Goal: Information Seeking & Learning: Learn about a topic

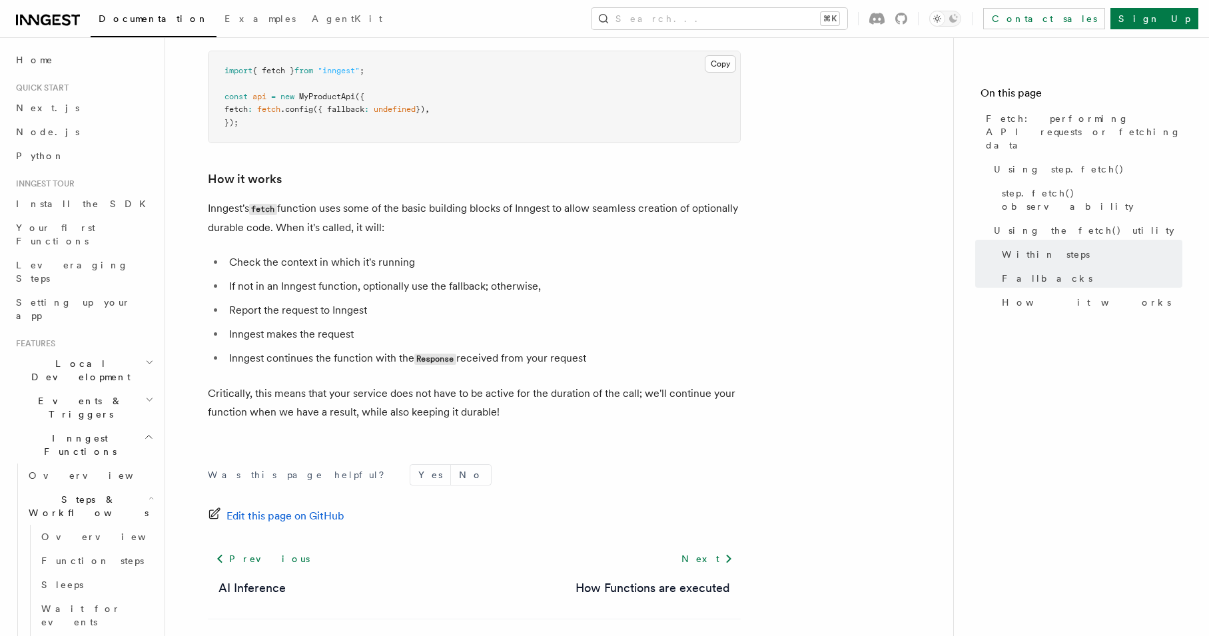
scroll to position [3084, 0]
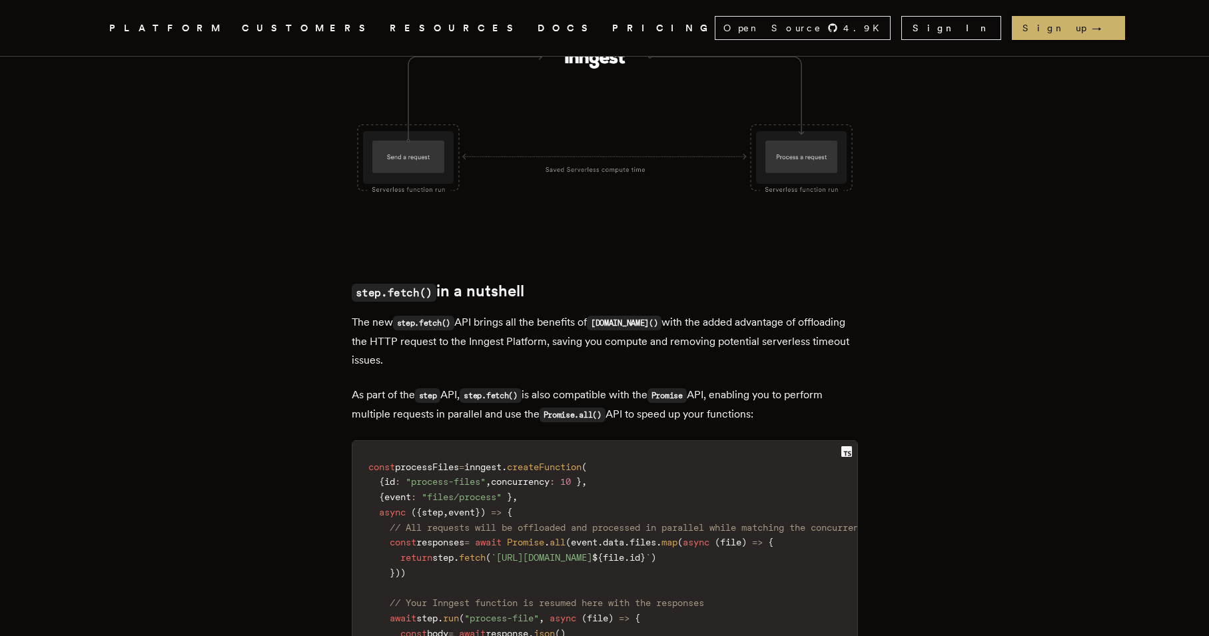
scroll to position [1450, 0]
click at [713, 354] on p "The new step.fetch() API brings all the benefits of step.run() with the added a…" at bounding box center [605, 340] width 506 height 57
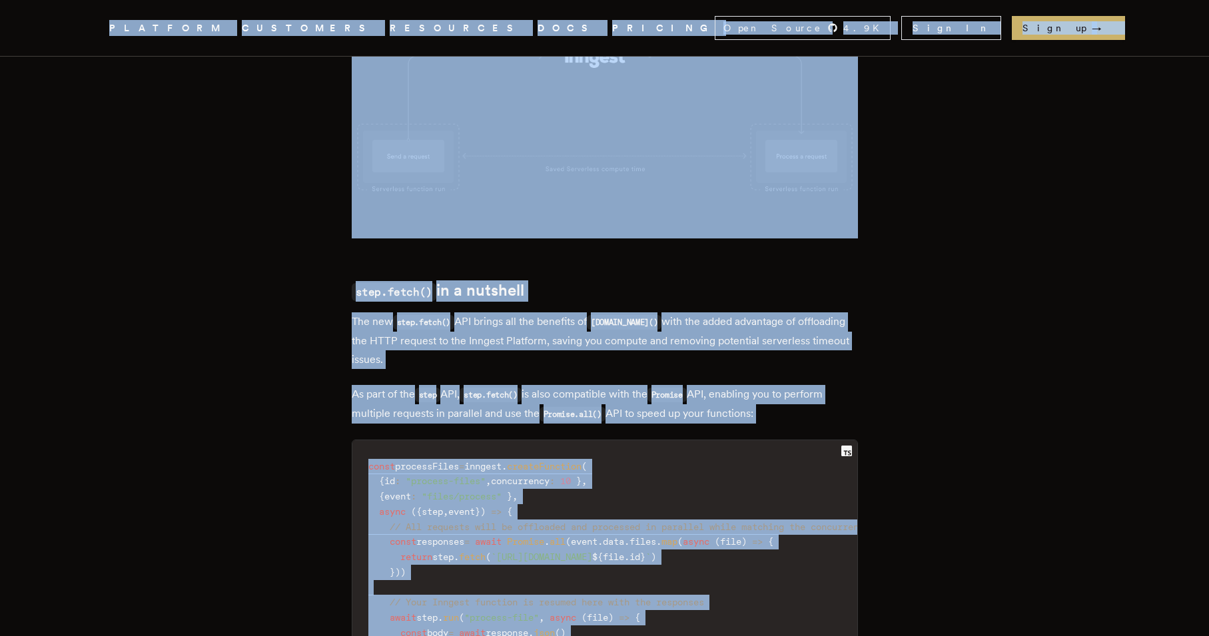
copy div "We raised a $21M Series A to help companies ship and iterate faster. Inngest .c…"
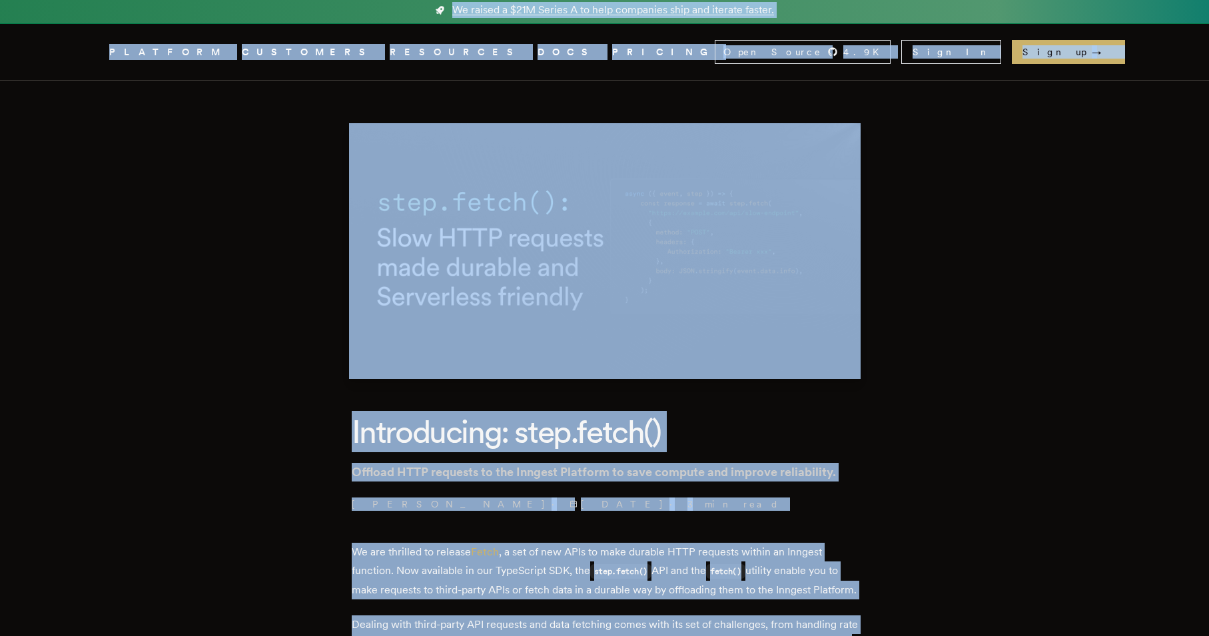
scroll to position [0, 0]
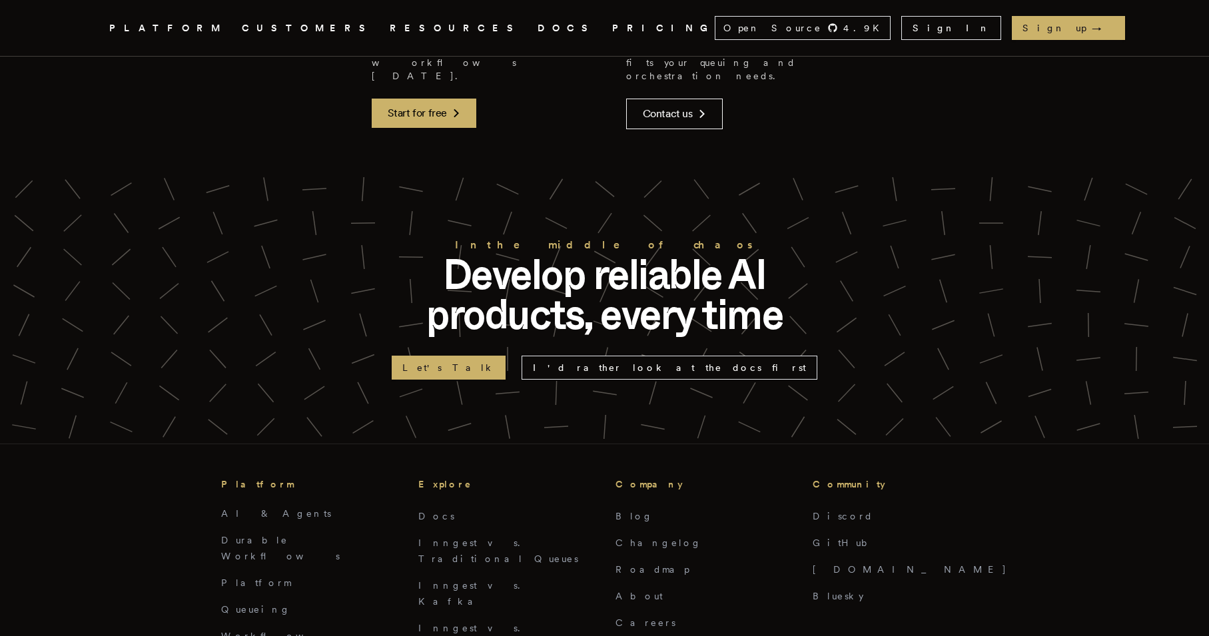
scroll to position [348, 0]
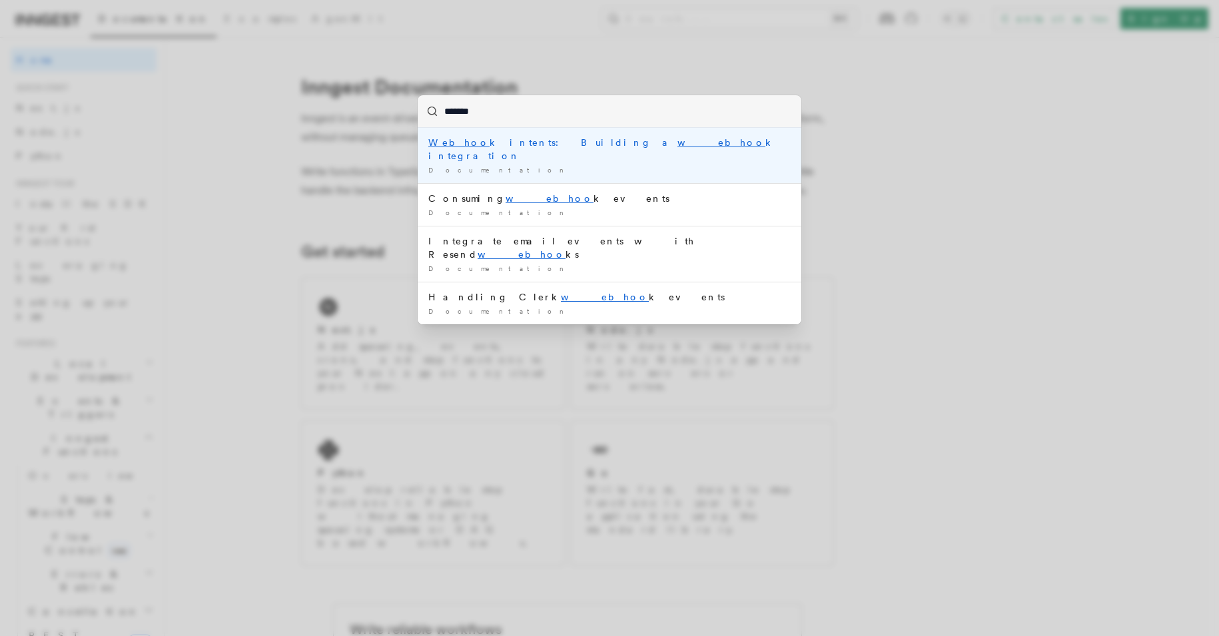
type input "********"
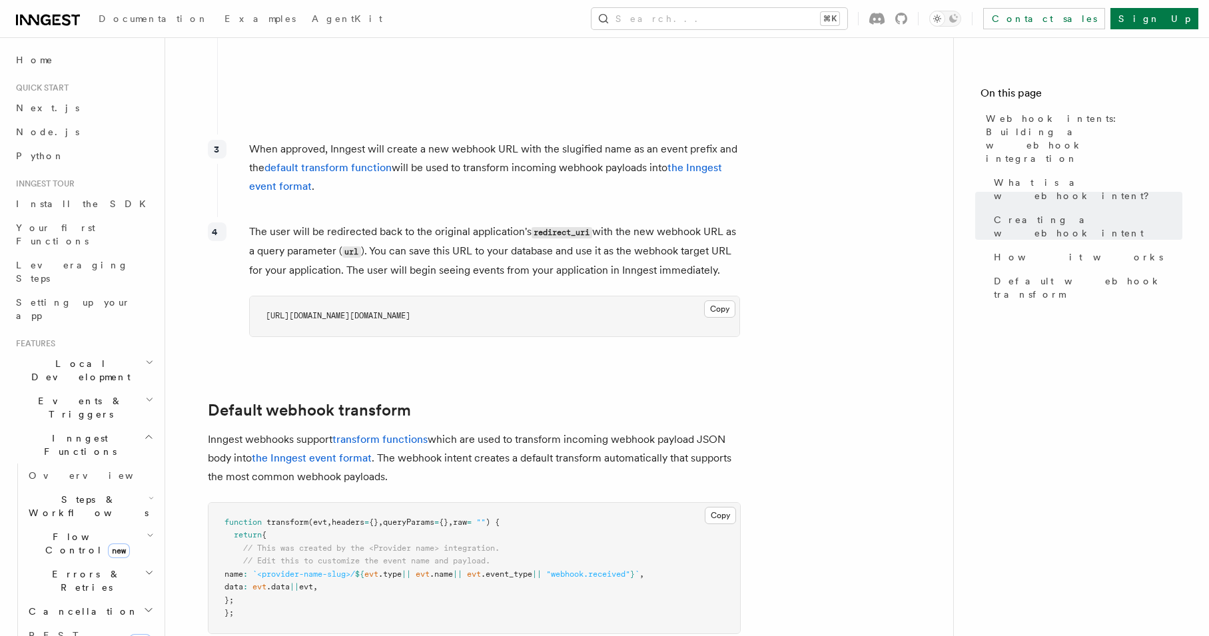
scroll to position [1430, 0]
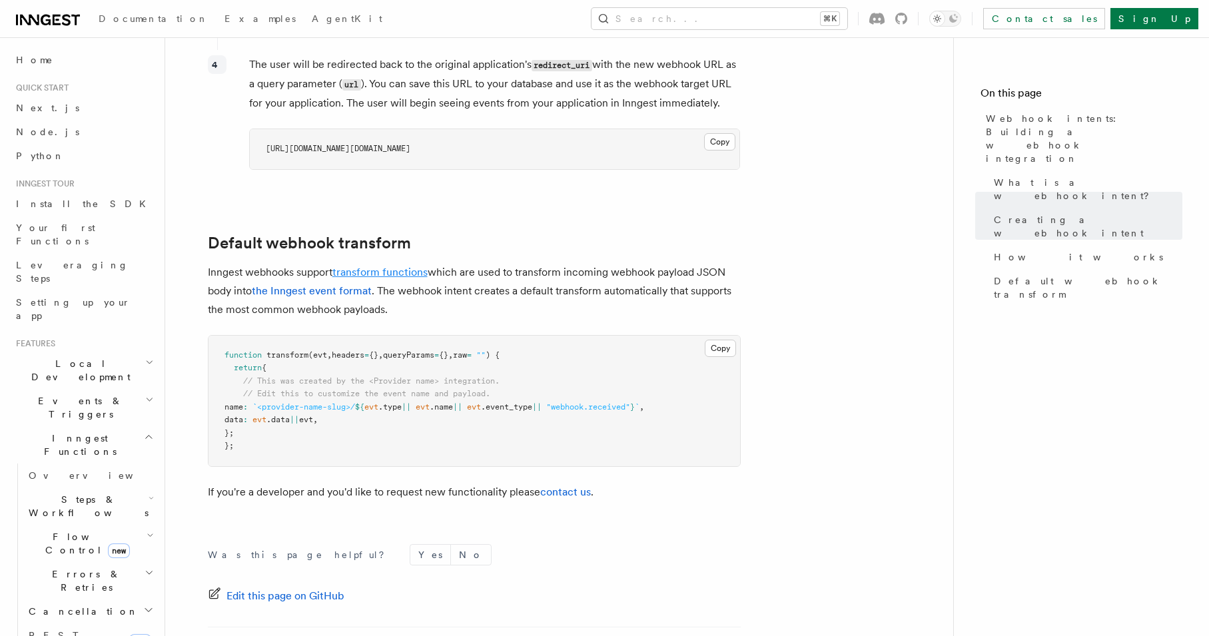
click at [407, 266] on link "transform functions" at bounding box center [379, 272] width 95 height 13
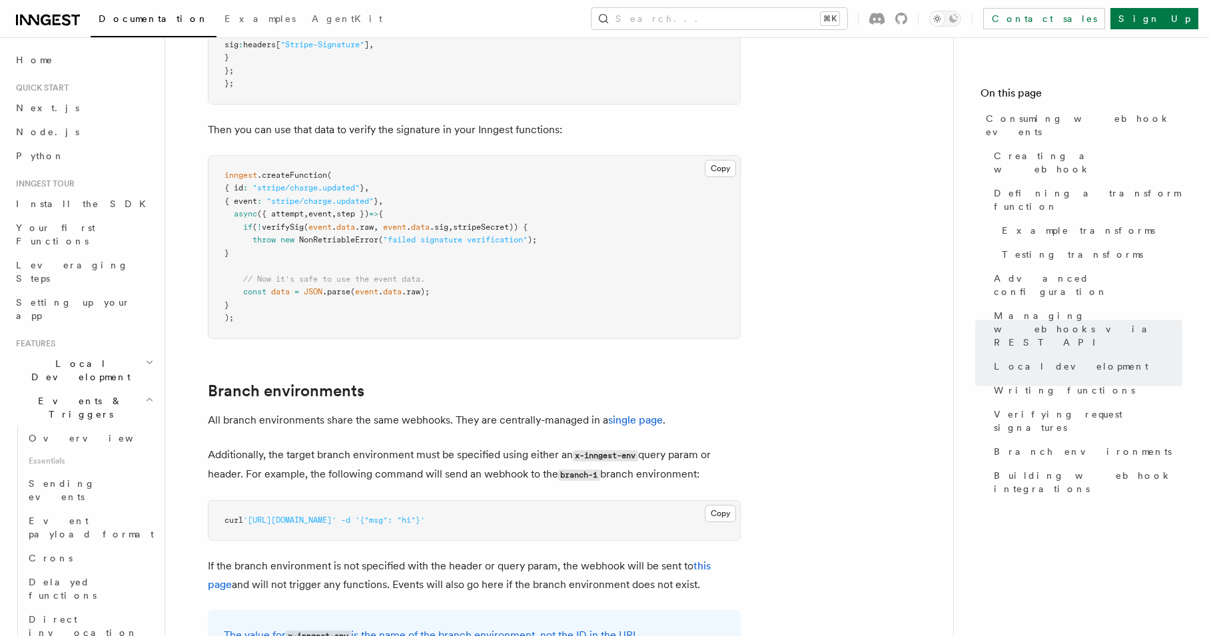
scroll to position [4404, 0]
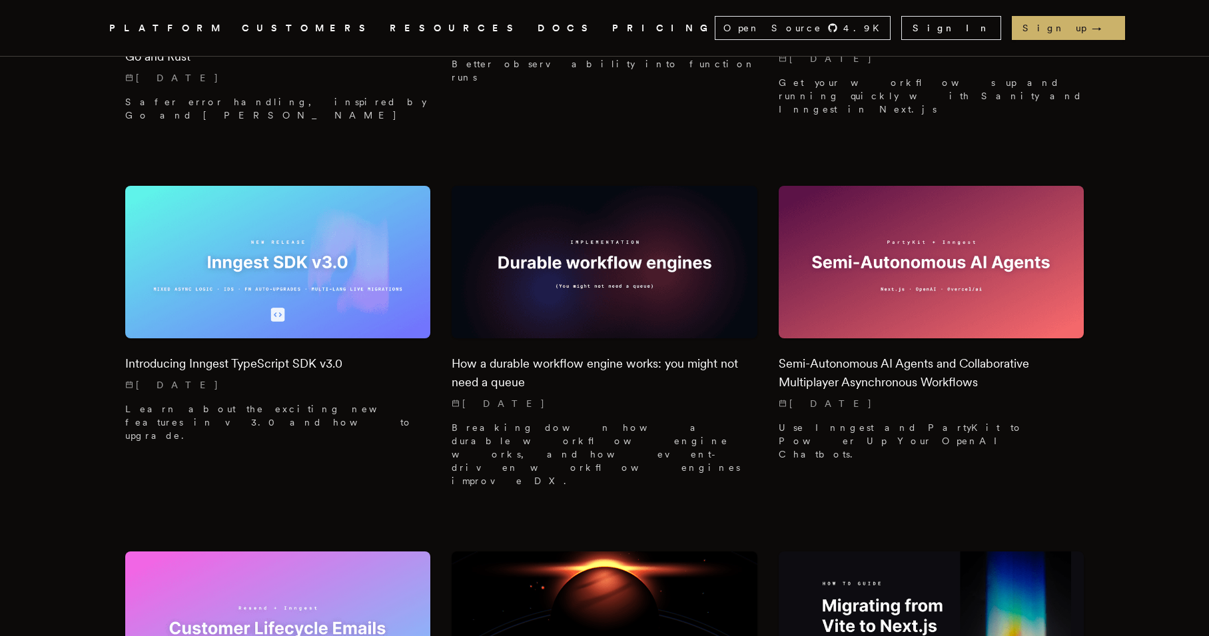
scroll to position [9672, 0]
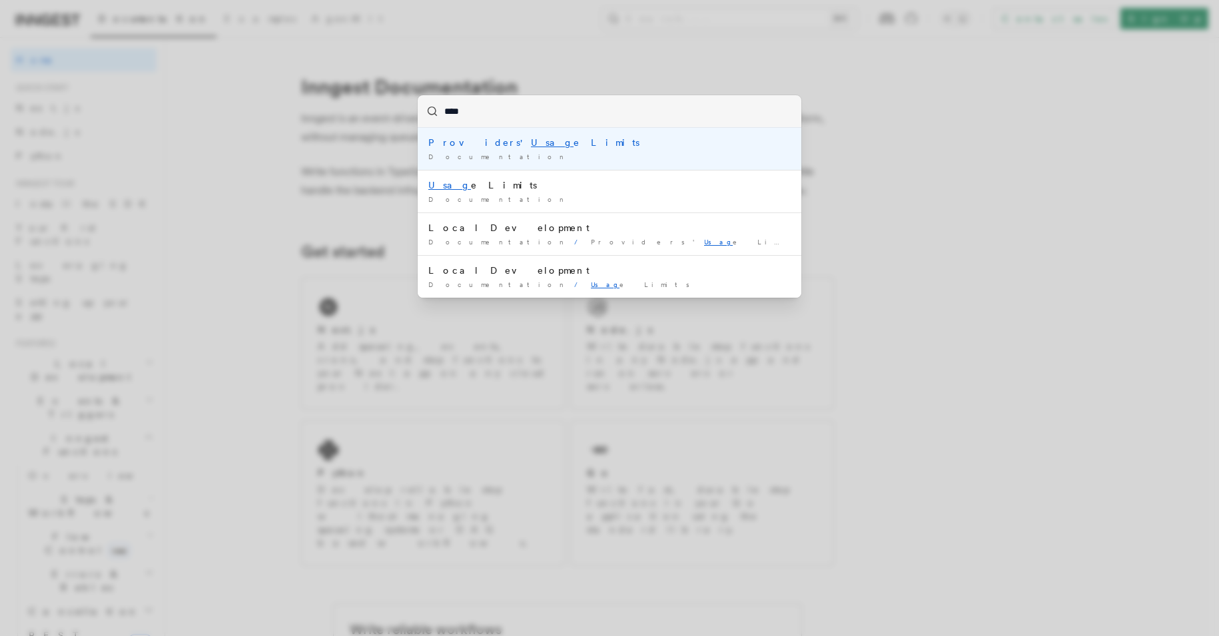
type input "*****"
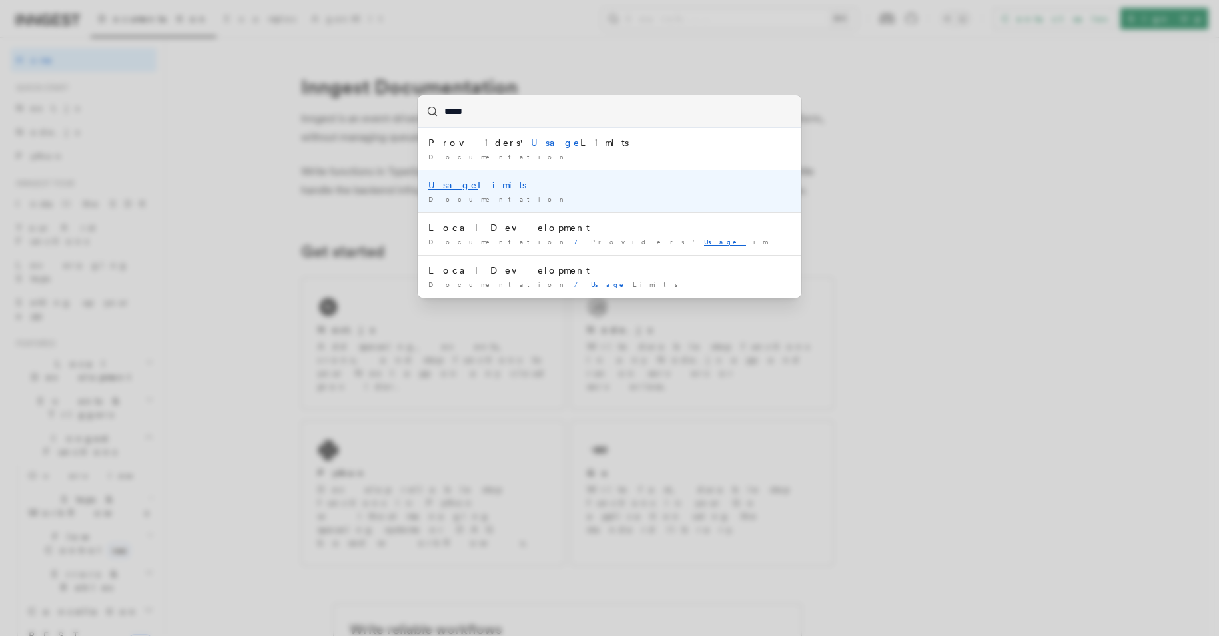
click at [434, 182] on mark "Usage" at bounding box center [452, 185] width 49 height 11
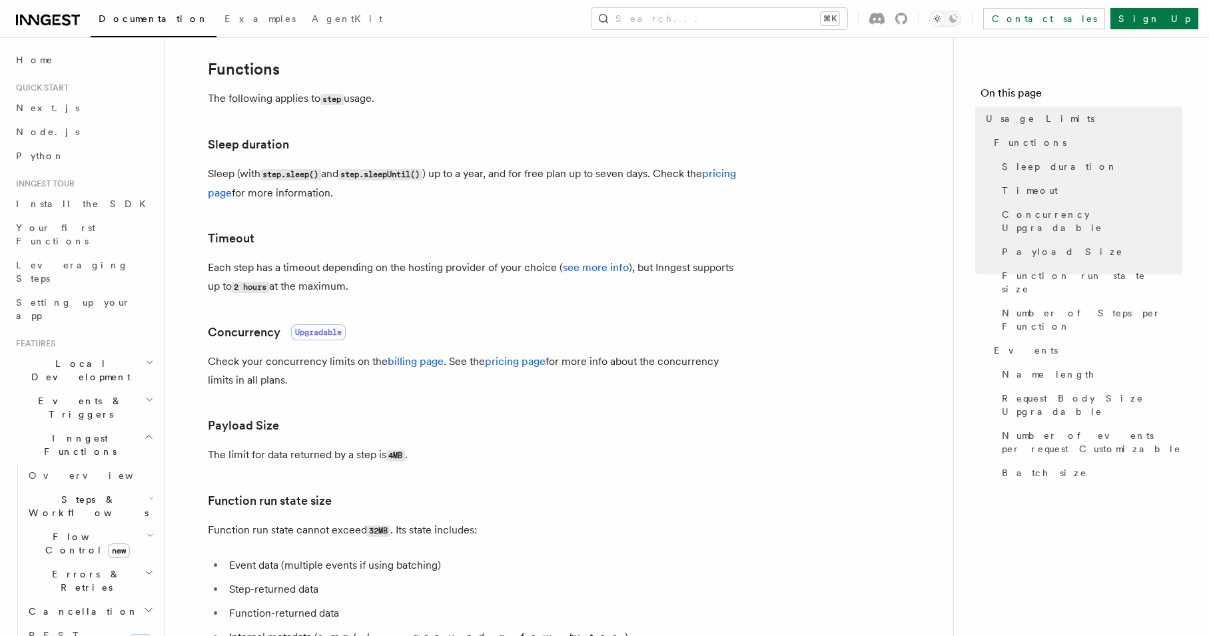
scroll to position [224, 0]
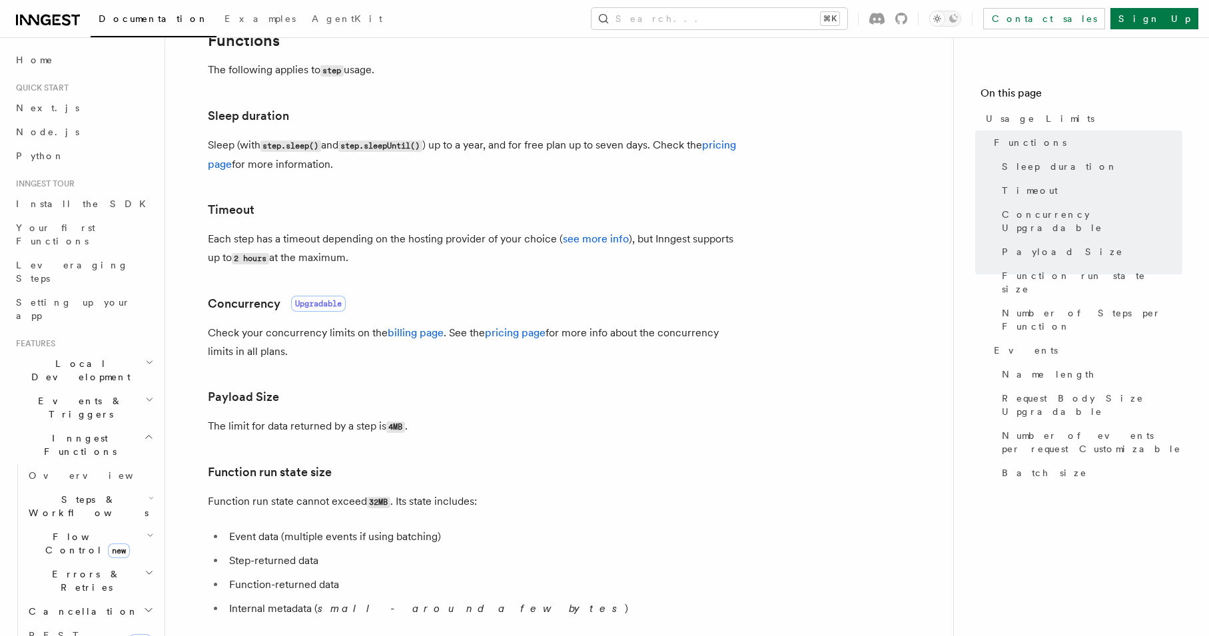
click at [462, 328] on p "Check your concurrency limits on the billing page . See the pricing page for mo…" at bounding box center [474, 342] width 533 height 37
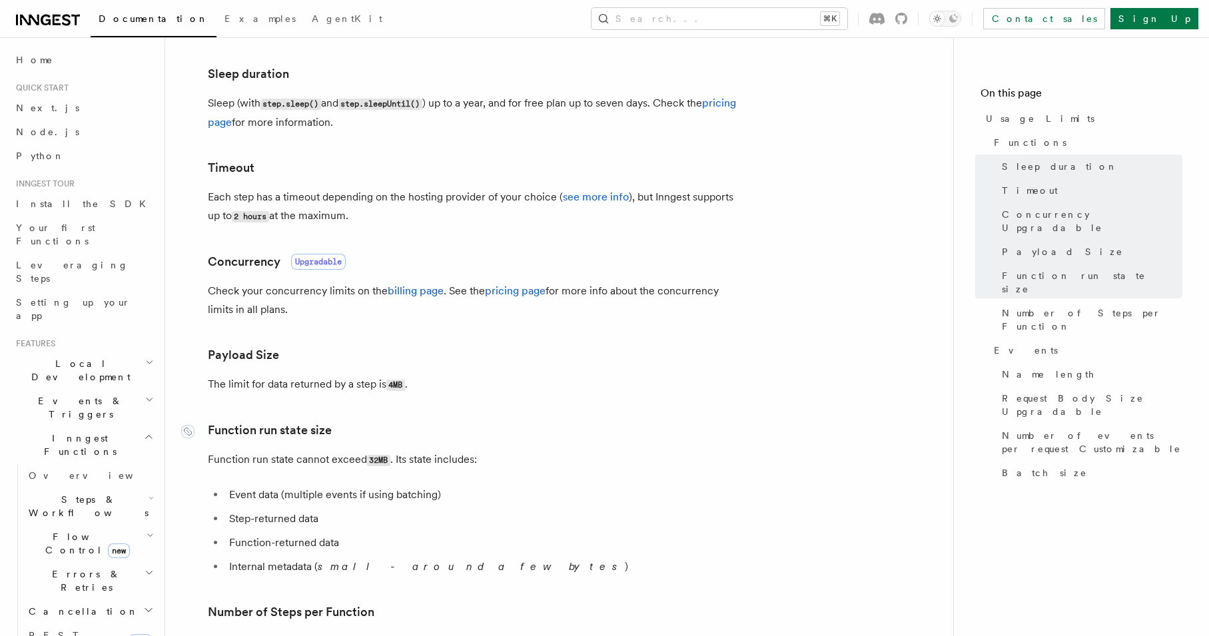
click at [310, 424] on link "Function run state size" at bounding box center [270, 430] width 124 height 19
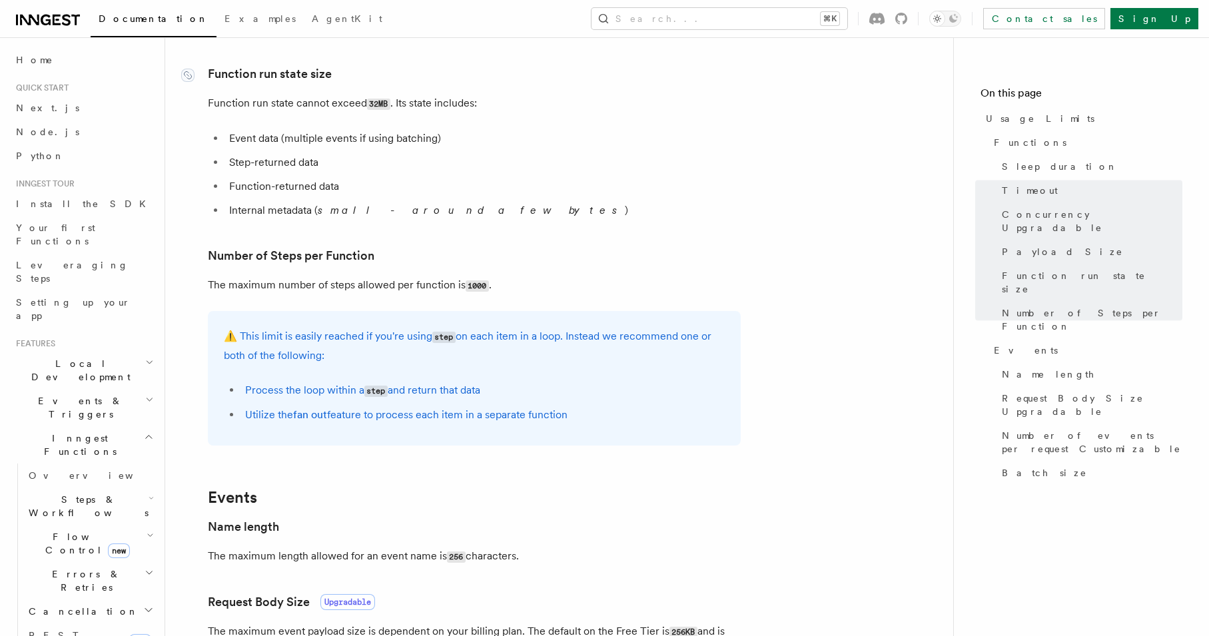
scroll to position [623, 0]
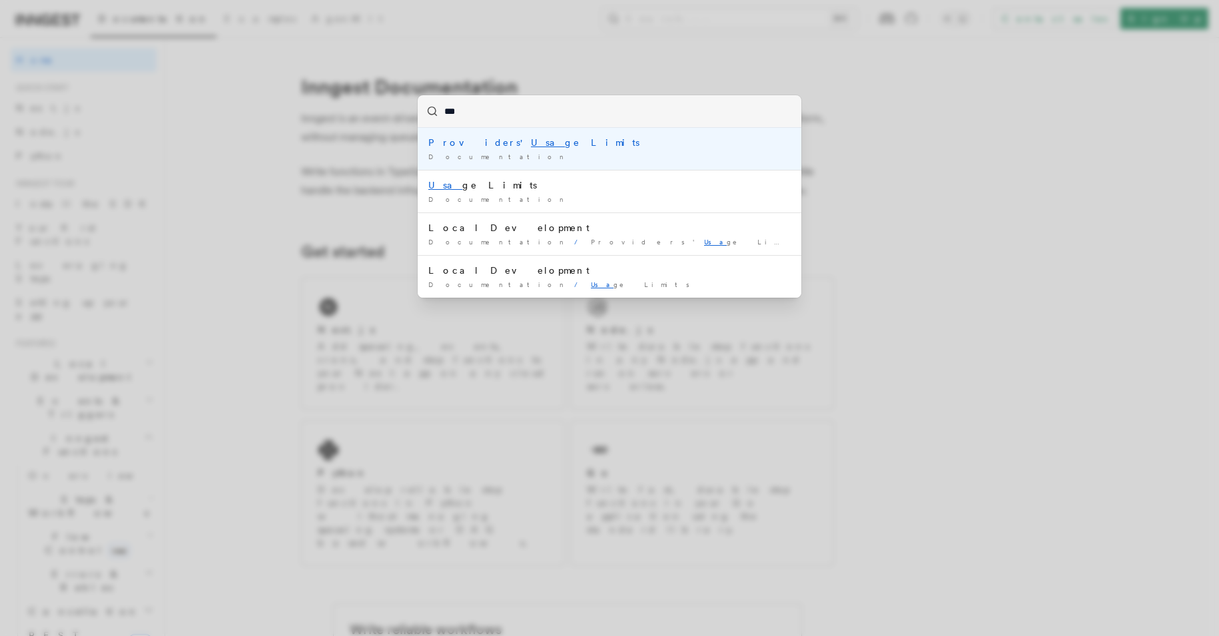
type input "****"
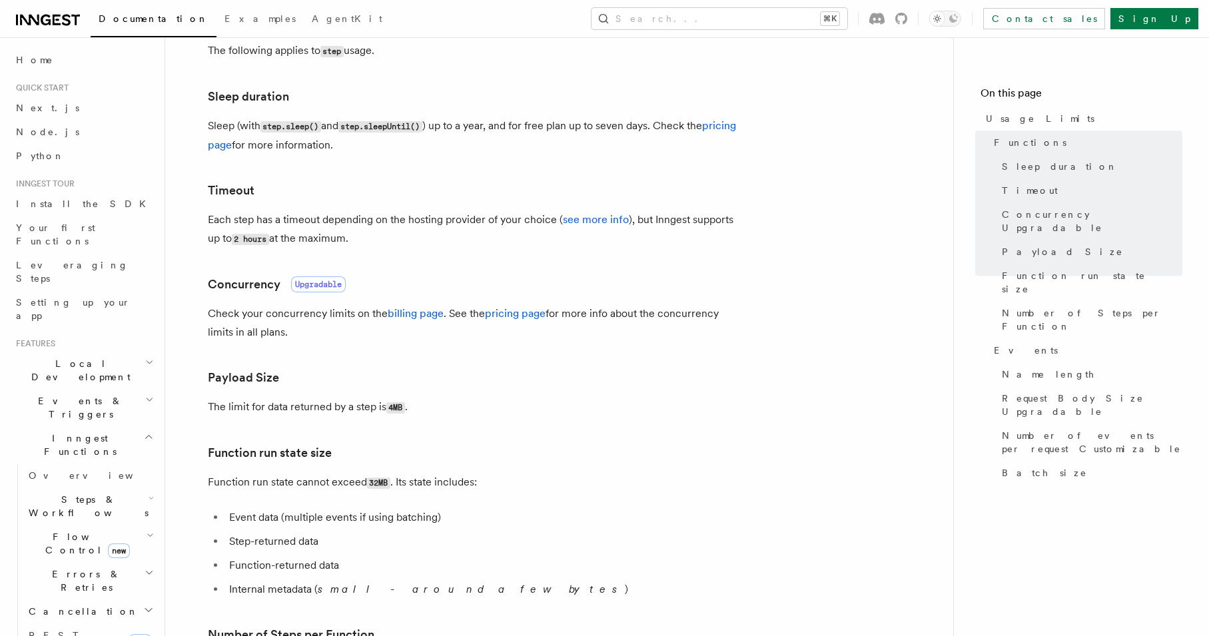
scroll to position [452, 0]
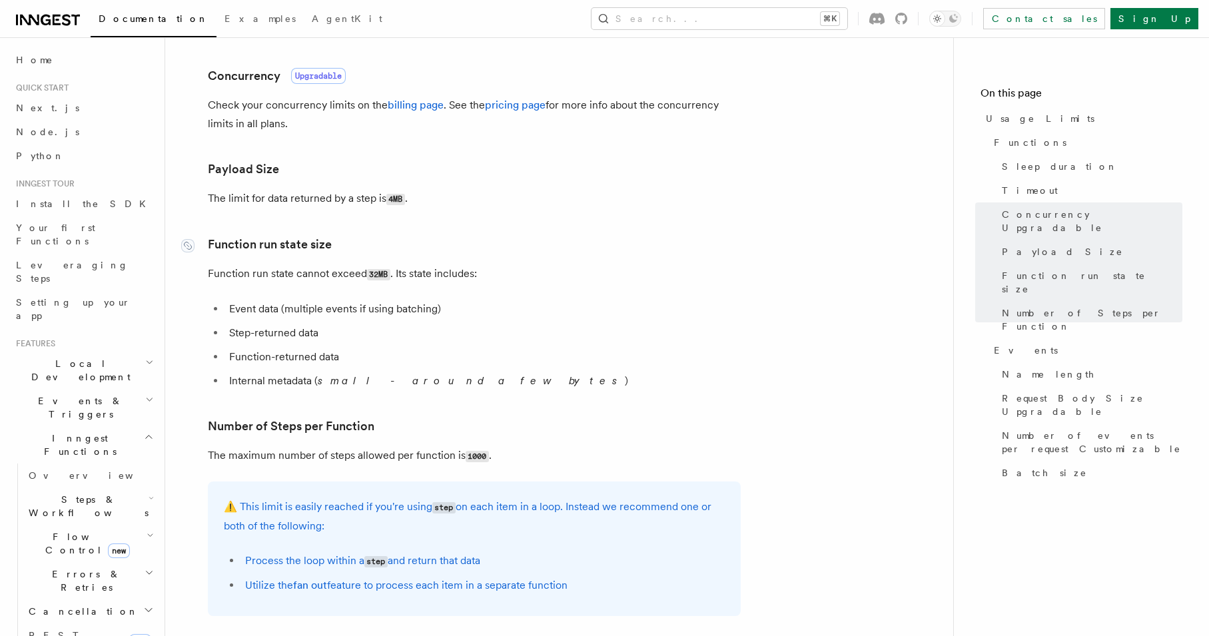
click at [262, 252] on link "Function run state size" at bounding box center [270, 244] width 124 height 19
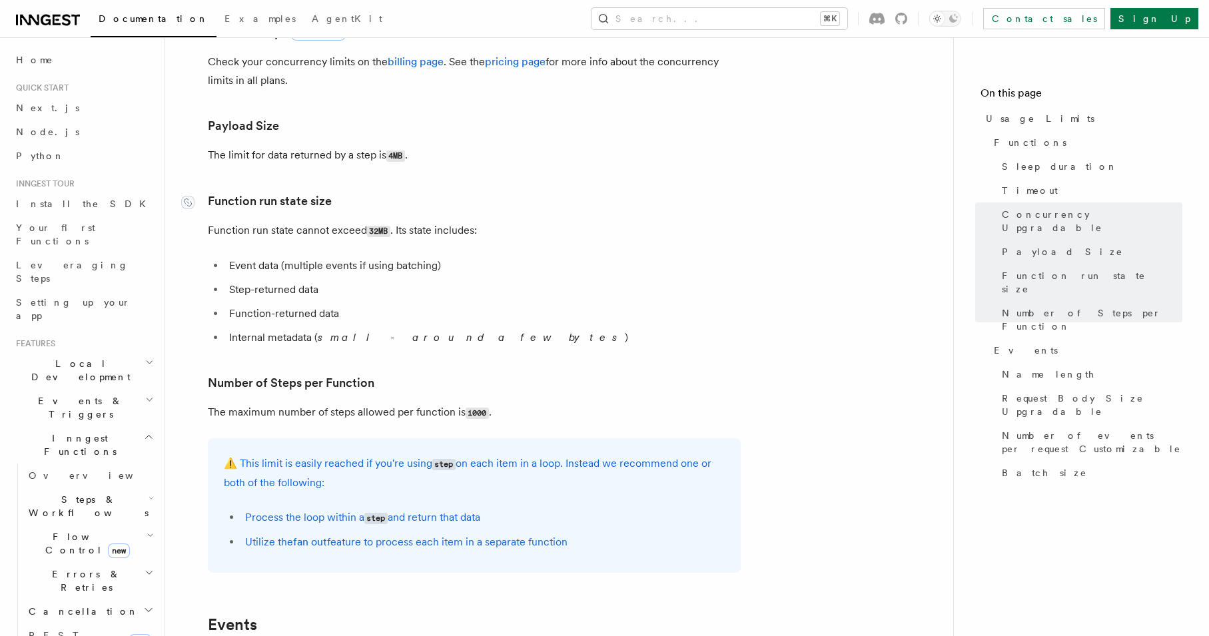
scroll to position [623, 0]
